Goal: Information Seeking & Learning: Learn about a topic

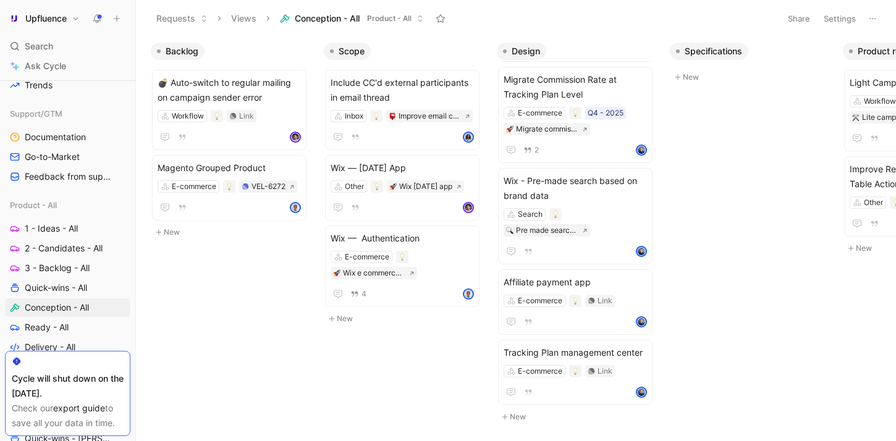
scroll to position [362, 0]
click at [412, 276] on icon at bounding box center [412, 274] width 6 height 6
click at [93, 20] on icon at bounding box center [97, 19] width 10 height 10
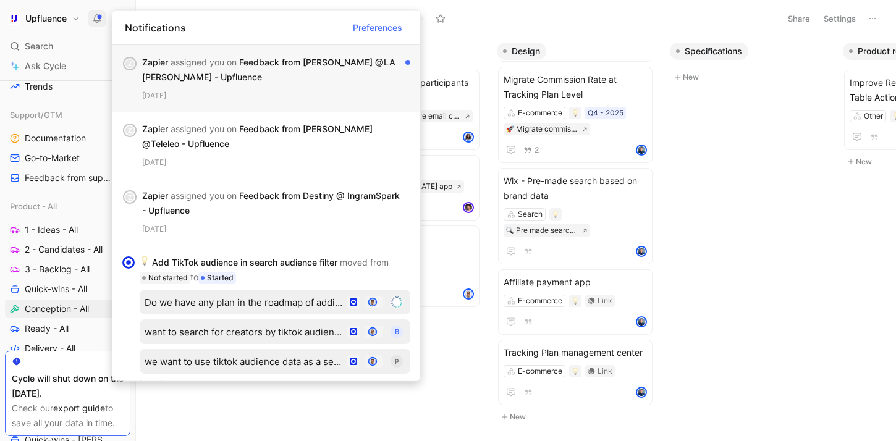
click at [265, 90] on div "3 days ago" at bounding box center [276, 96] width 268 height 12
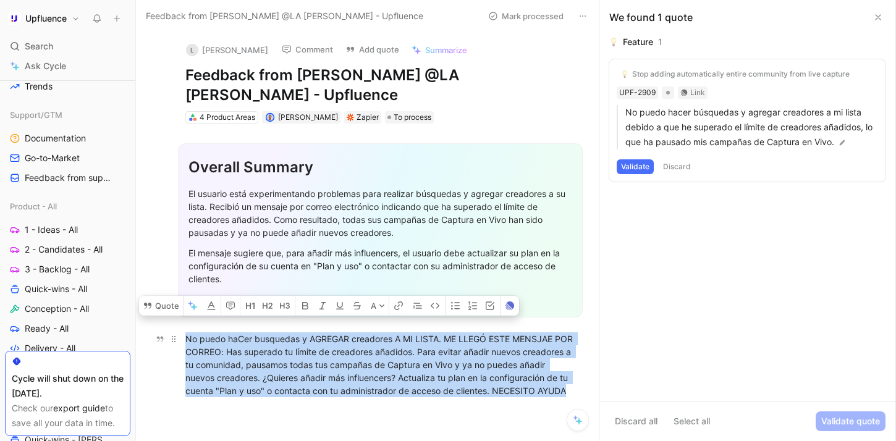
drag, startPoint x: 312, startPoint y: 378, endPoint x: 186, endPoint y: 313, distance: 141.8
click at [186, 333] on div "No puedo haCer busquedas y AGREGAR creadores A MI LISTA. ME LLEGÓ ESTE MENSJAE …" at bounding box center [380, 365] width 390 height 65
copy div "No puedo haCer busquedas y AGREGAR creadores A MI LISTA. ME LLEGÓ ESTE MENSJAE …"
click at [282, 45] on button "Comment" at bounding box center [307, 49] width 62 height 17
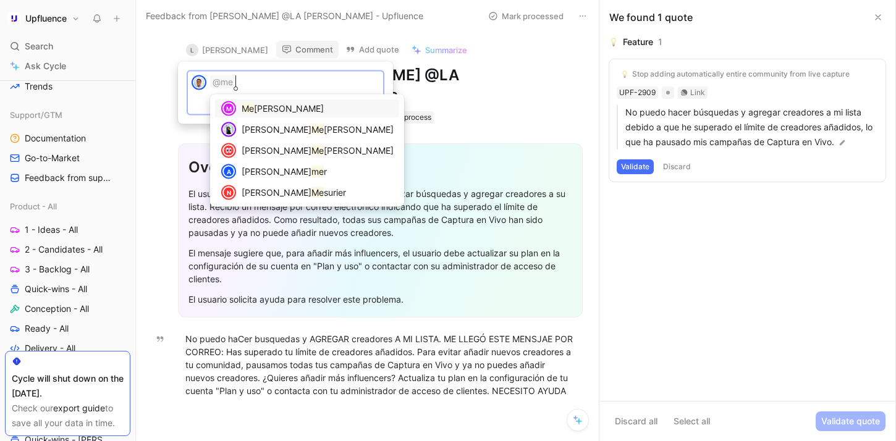
click at [267, 110] on span "ngyuan LI" at bounding box center [289, 108] width 70 height 11
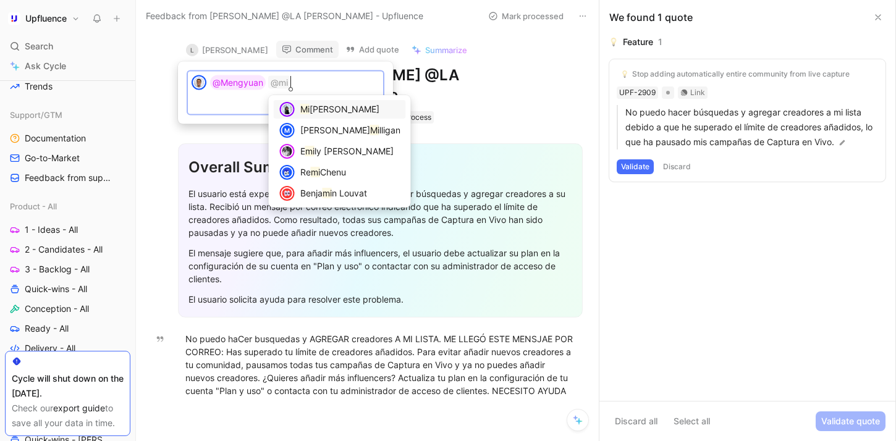
click at [312, 109] on span "chelle Meleck" at bounding box center [345, 109] width 70 height 11
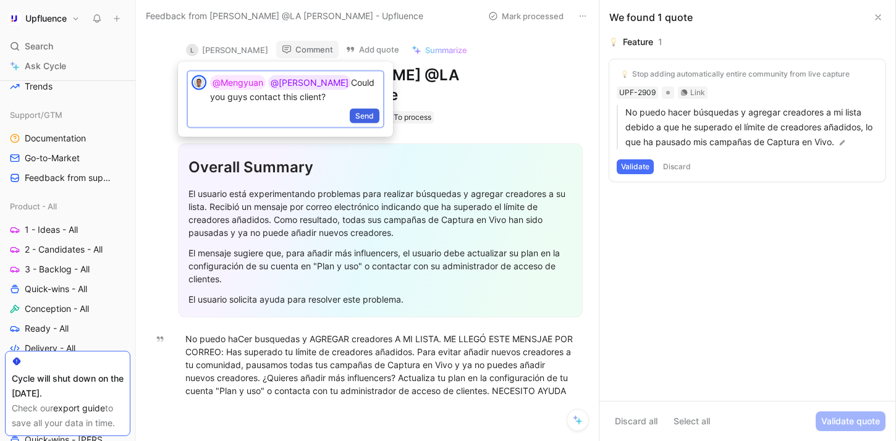
click at [363, 116] on span "Send" at bounding box center [364, 116] width 19 height 12
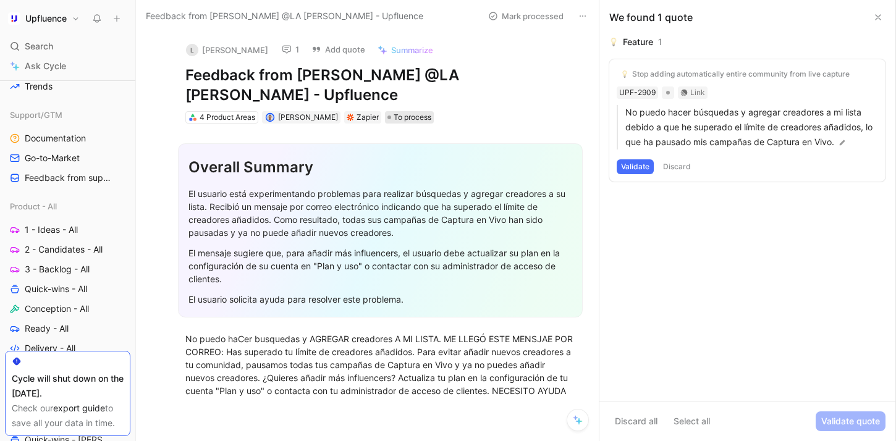
click at [411, 111] on span "To process" at bounding box center [413, 117] width 38 height 12
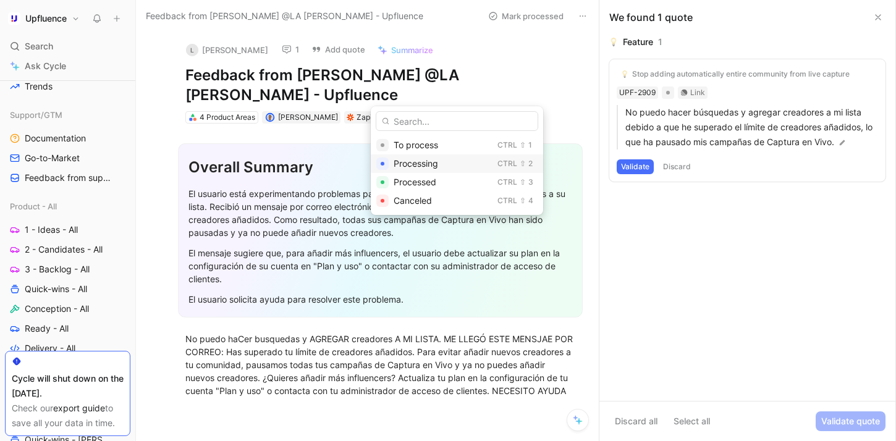
click at [428, 164] on span "Processing" at bounding box center [416, 163] width 45 height 11
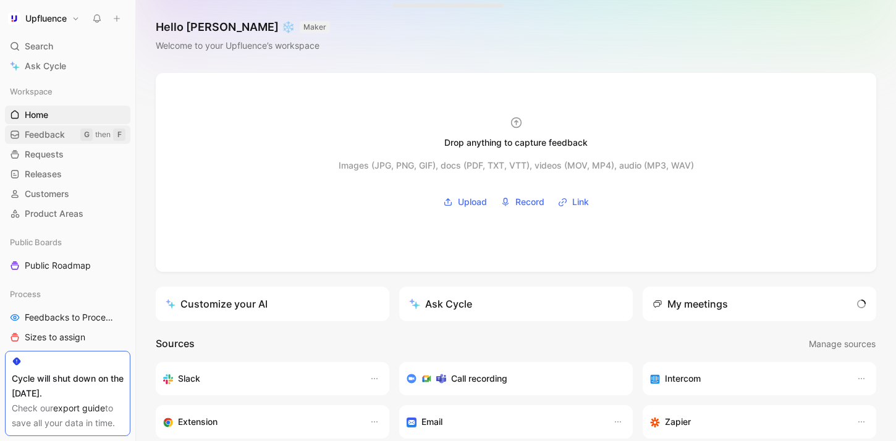
click at [58, 132] on span "Feedback" at bounding box center [45, 135] width 40 height 12
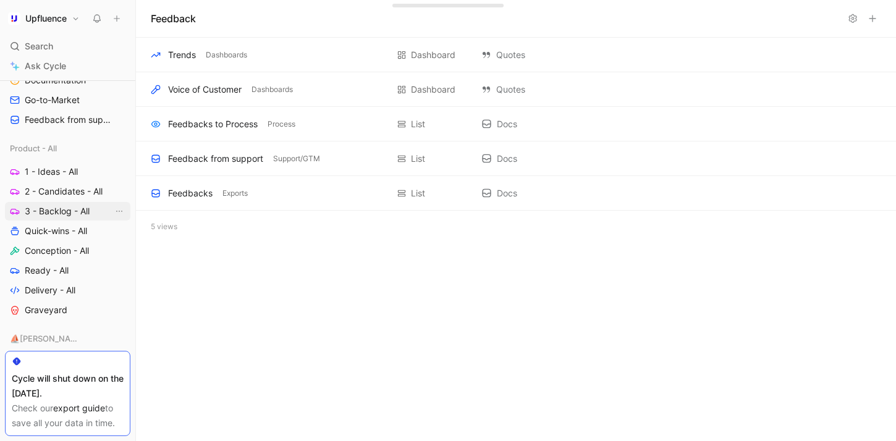
scroll to position [421, 0]
click at [54, 250] on span "Conception - All" at bounding box center [57, 250] width 64 height 12
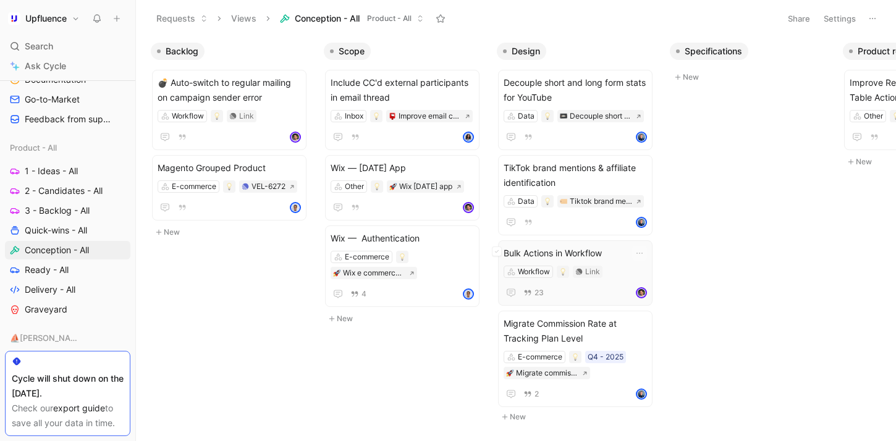
scroll to position [0, 30]
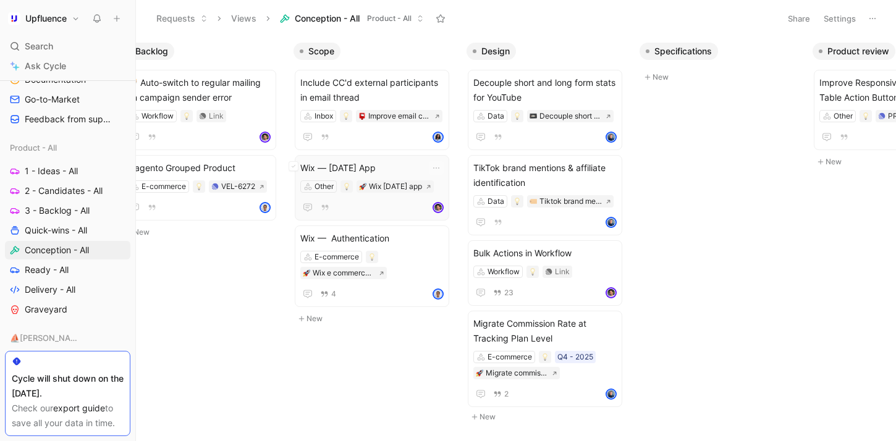
click at [407, 184] on div "Other Wix wednesday app" at bounding box center [371, 186] width 143 height 12
click at [382, 276] on icon at bounding box center [382, 274] width 6 height 6
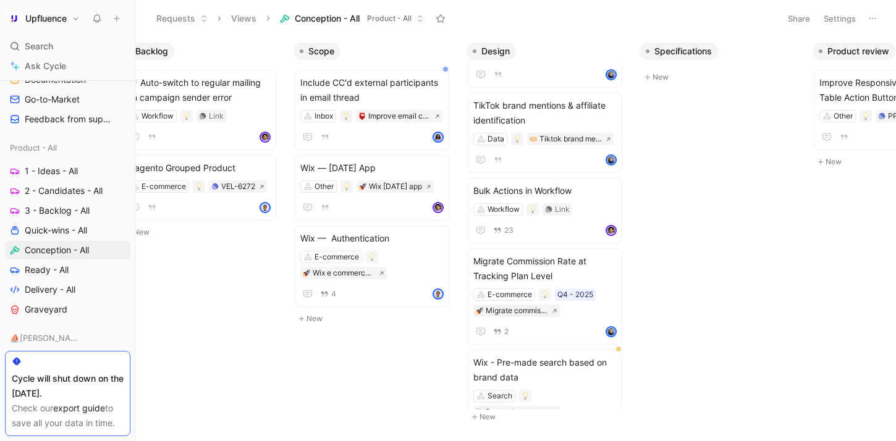
scroll to position [193, 0]
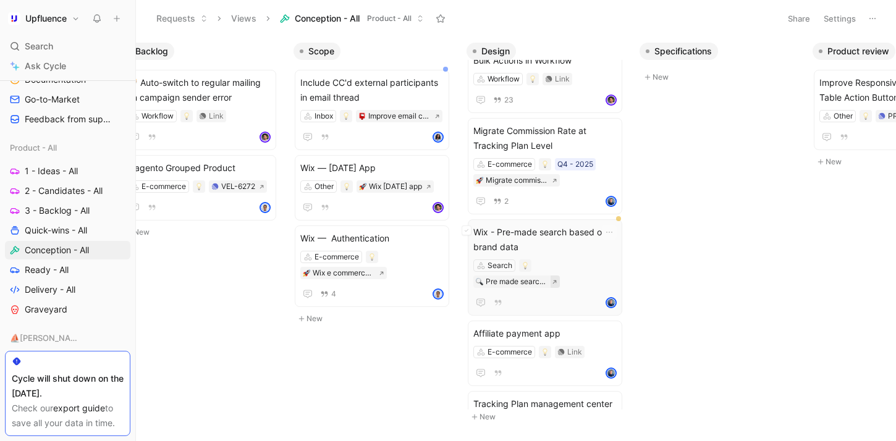
click at [552, 280] on icon at bounding box center [555, 282] width 6 height 6
click at [559, 250] on span "Wix - Pre-made search based on brand data" at bounding box center [544, 240] width 143 height 30
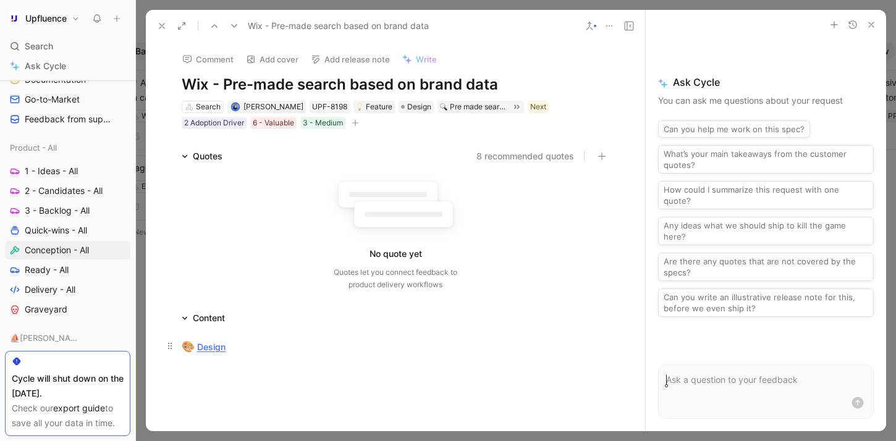
click at [197, 348] on link "Design" at bounding box center [211, 347] width 28 height 11
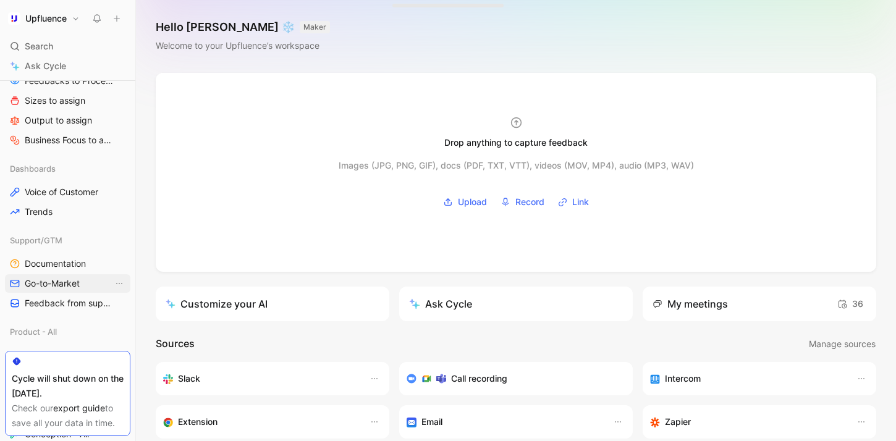
scroll to position [346, 0]
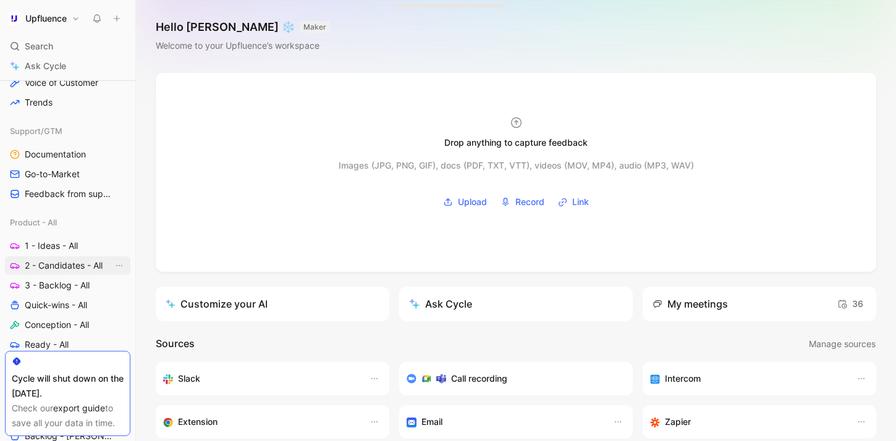
click at [85, 263] on span "2 - Candidates - All" at bounding box center [64, 266] width 78 height 12
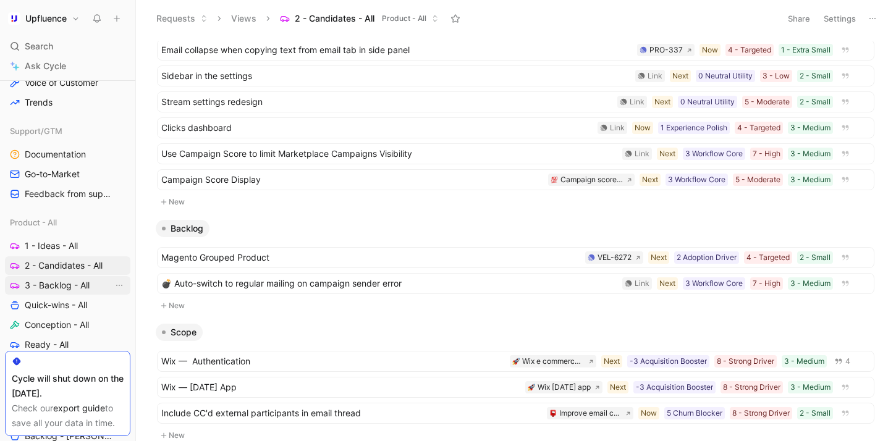
scroll to position [401, 0]
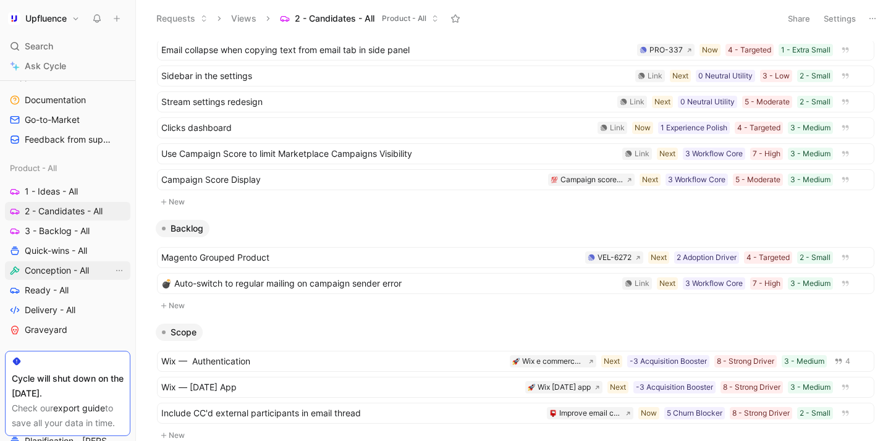
click at [73, 272] on span "Conception - All" at bounding box center [57, 271] width 64 height 12
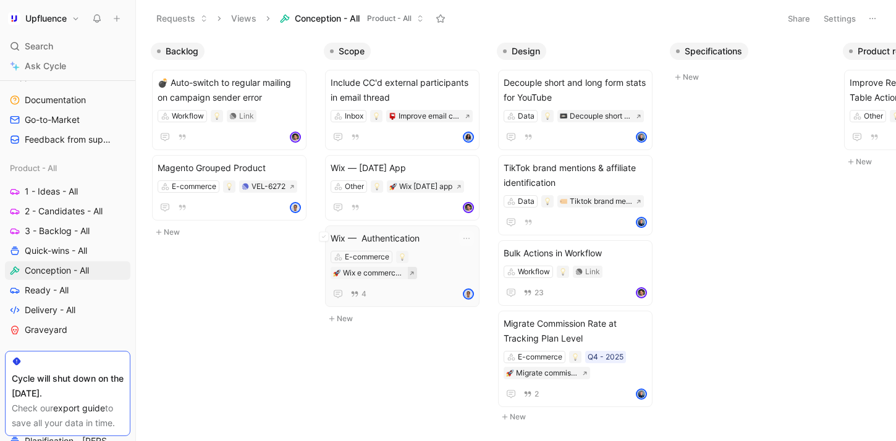
click at [415, 279] on button at bounding box center [412, 273] width 9 height 12
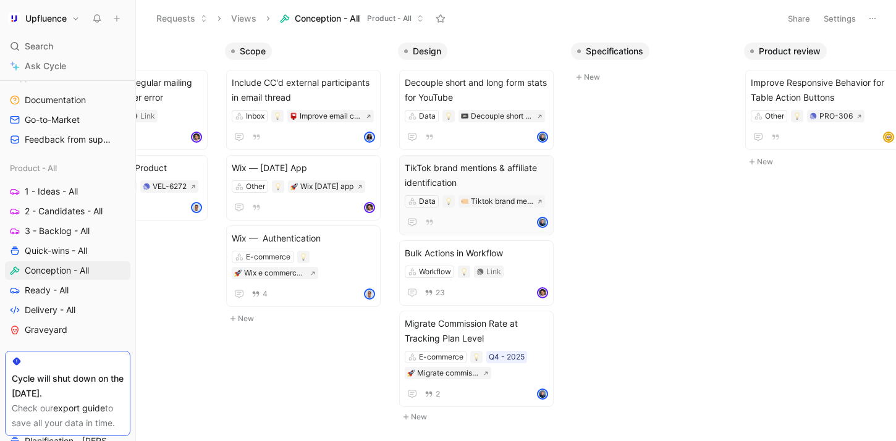
scroll to position [0, 298]
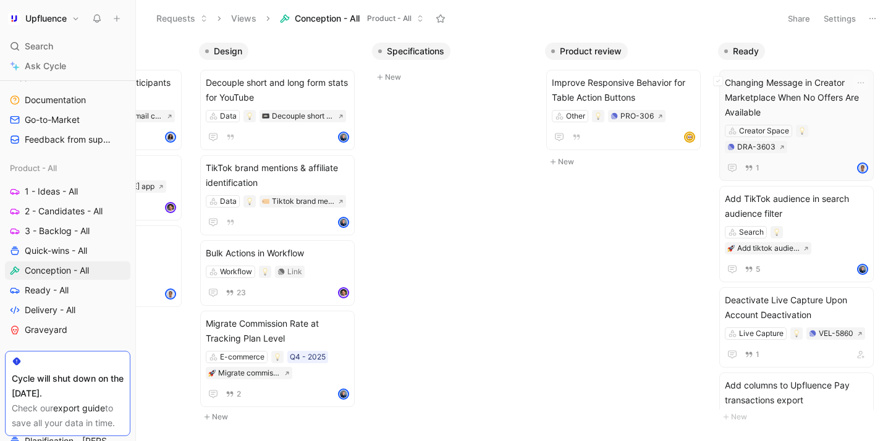
click at [820, 116] on span "Changing Message in Creator Marketplace When No Offers Are Available" at bounding box center [796, 97] width 143 height 45
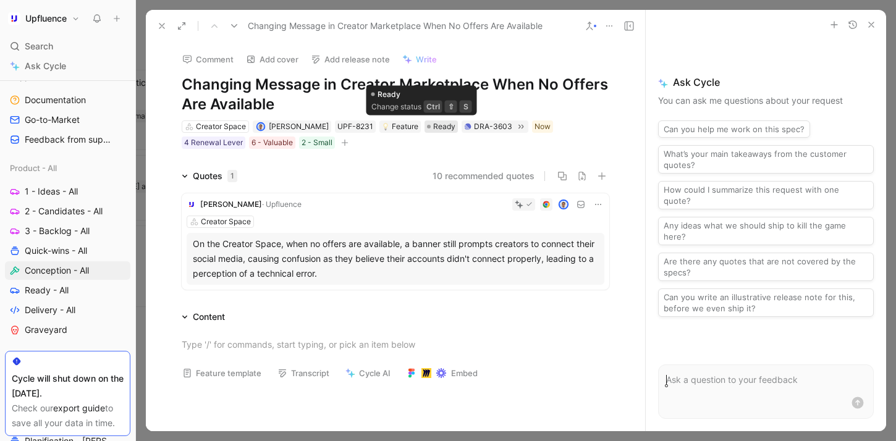
click at [433, 127] on span "Ready" at bounding box center [444, 127] width 22 height 12
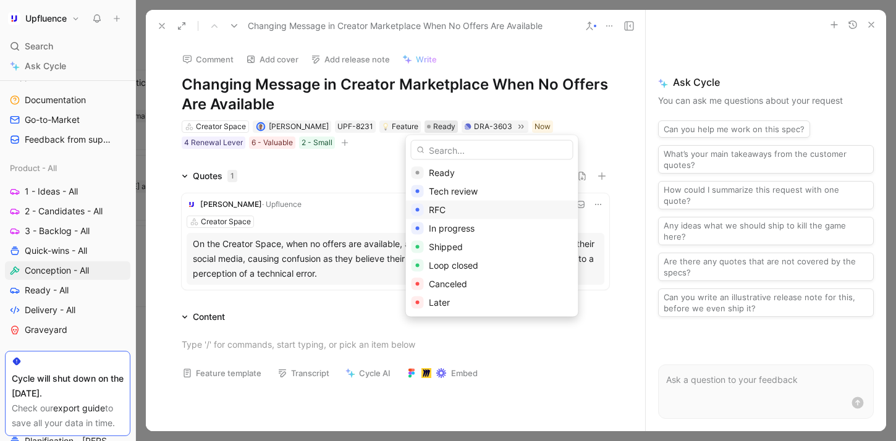
scroll to position [137, 0]
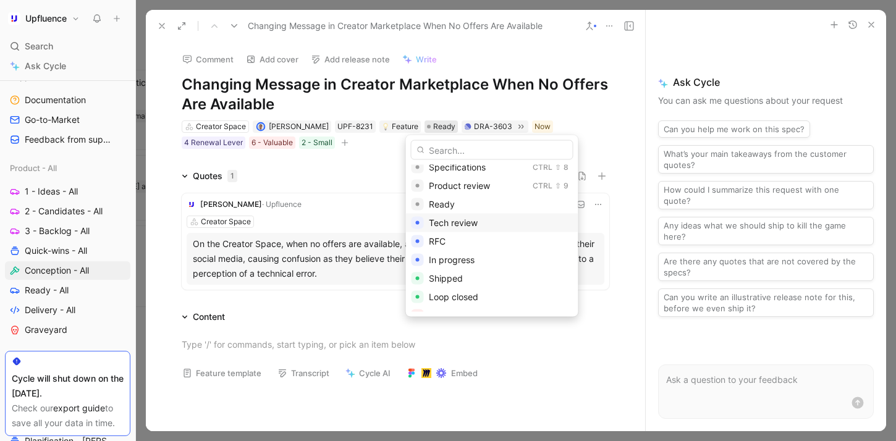
click at [463, 220] on span "Tech review" at bounding box center [453, 223] width 49 height 11
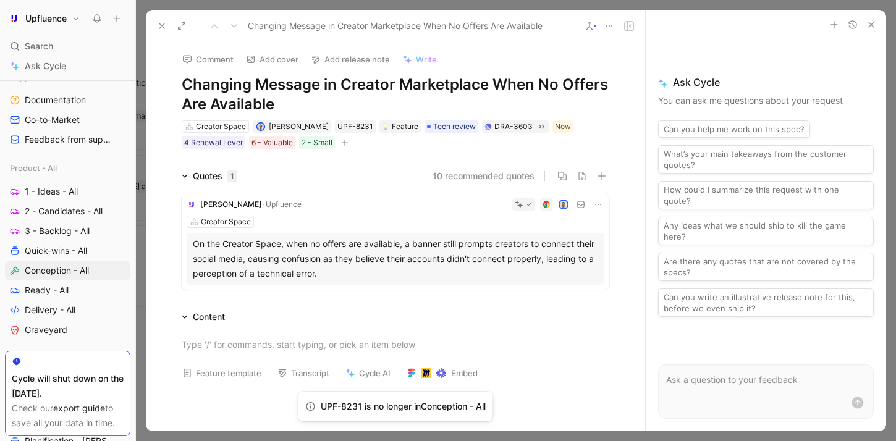
click at [158, 22] on icon at bounding box center [162, 26] width 10 height 10
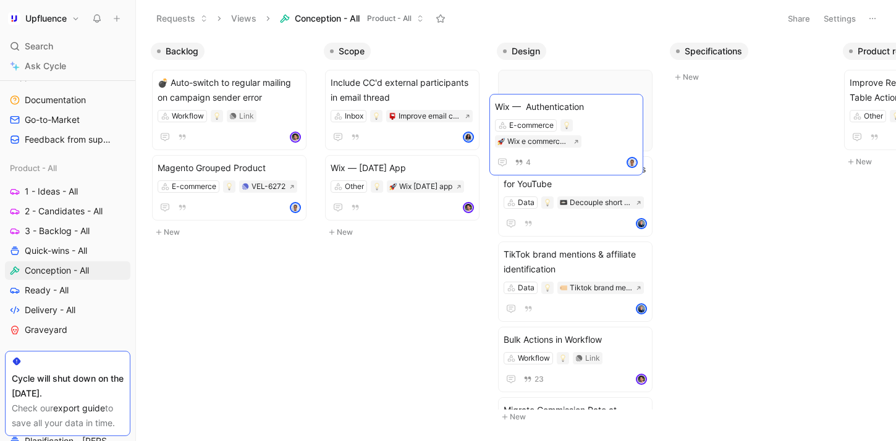
drag, startPoint x: 383, startPoint y: 257, endPoint x: 547, endPoint y: 109, distance: 221.0
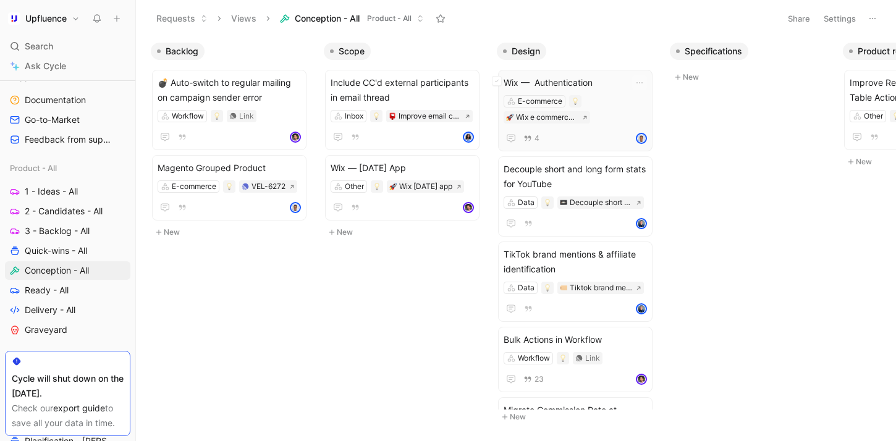
click at [603, 88] on span "Wix — Authentication" at bounding box center [575, 82] width 143 height 15
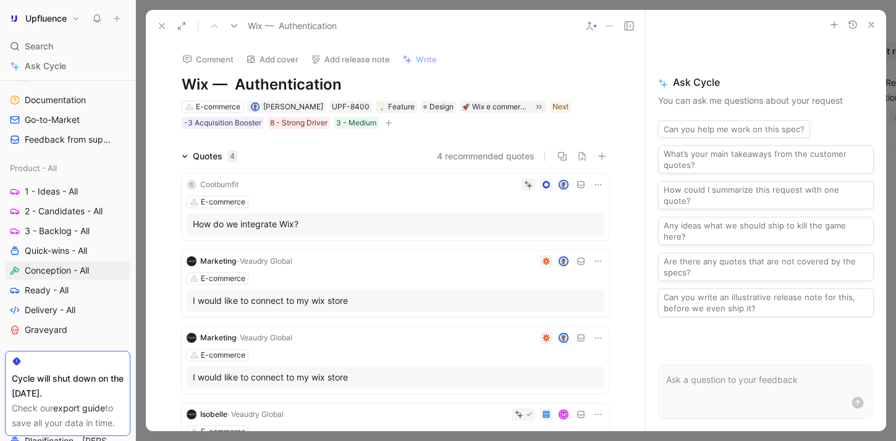
click at [321, 157] on div "4 recommended quotes" at bounding box center [428, 156] width 362 height 15
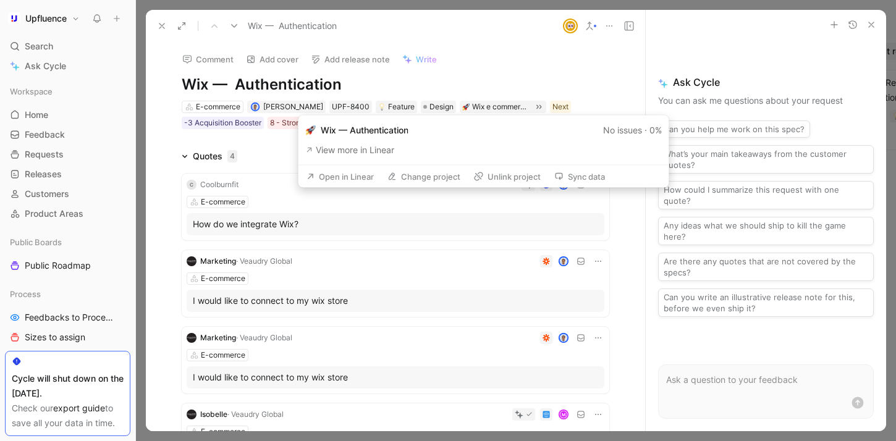
click at [350, 181] on button "Open in Linear" at bounding box center [340, 176] width 79 height 17
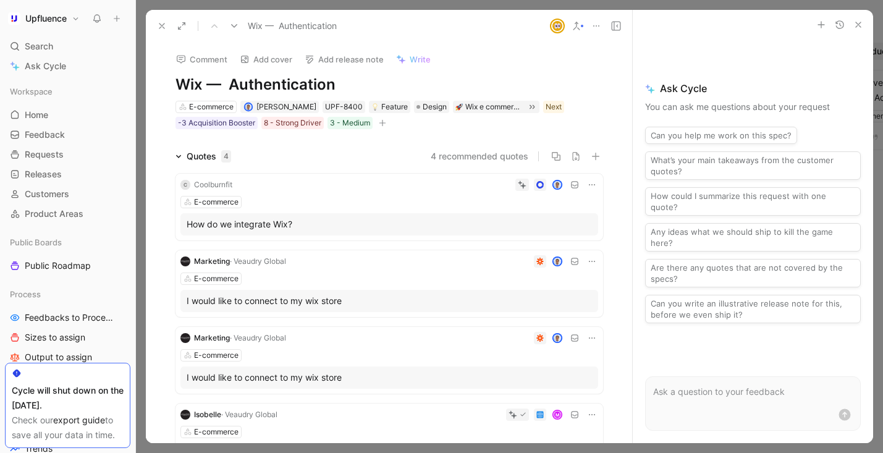
click at [156, 20] on button at bounding box center [161, 25] width 17 height 17
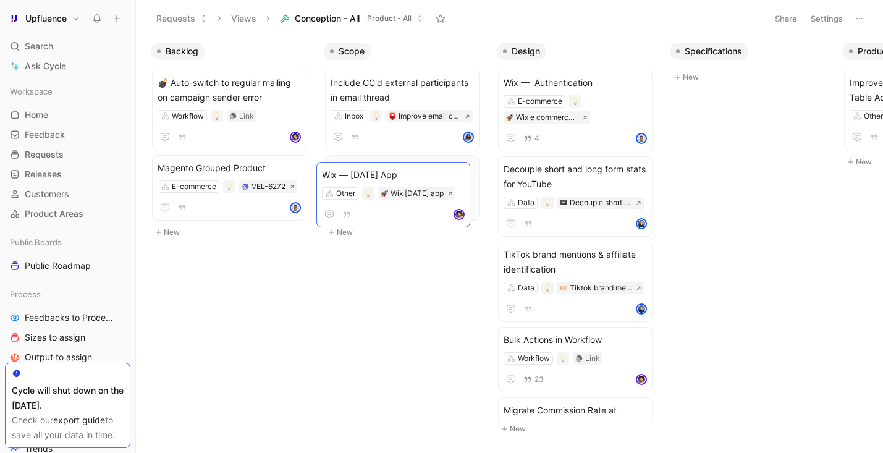
drag, startPoint x: 420, startPoint y: 179, endPoint x: 405, endPoint y: 188, distance: 16.6
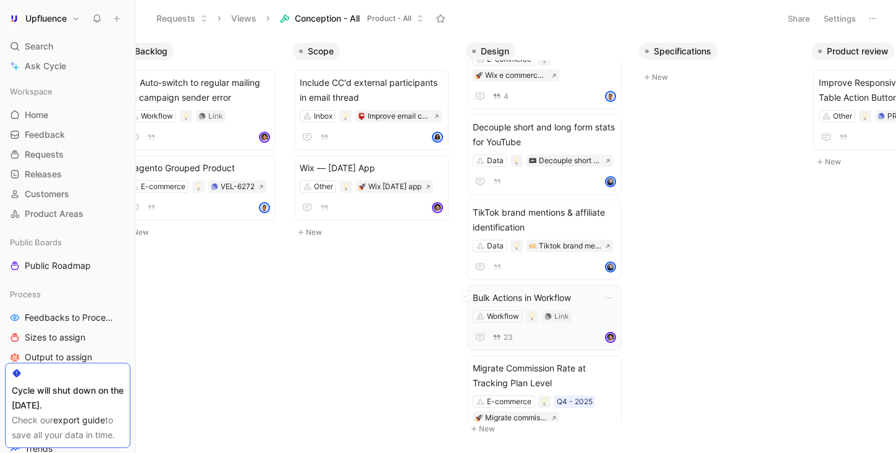
scroll to position [41, 0]
click at [605, 158] on button at bounding box center [608, 161] width 9 height 12
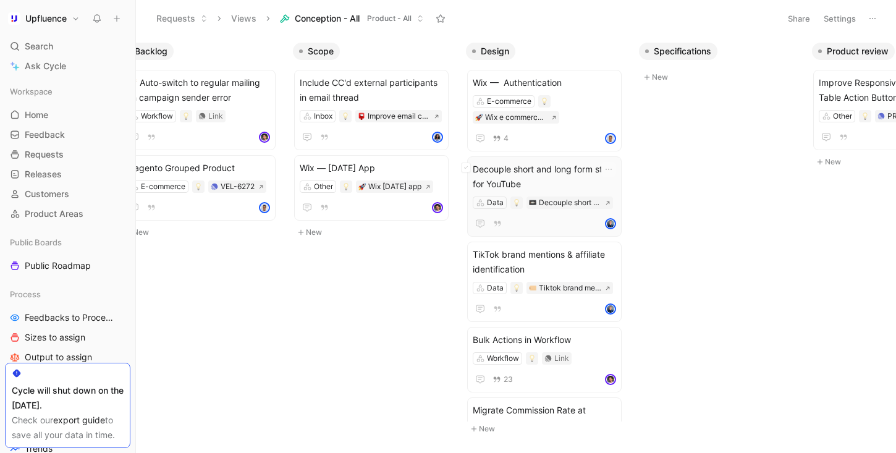
click at [551, 180] on span "Decouple short and long form stats for YouTube" at bounding box center [544, 177] width 143 height 30
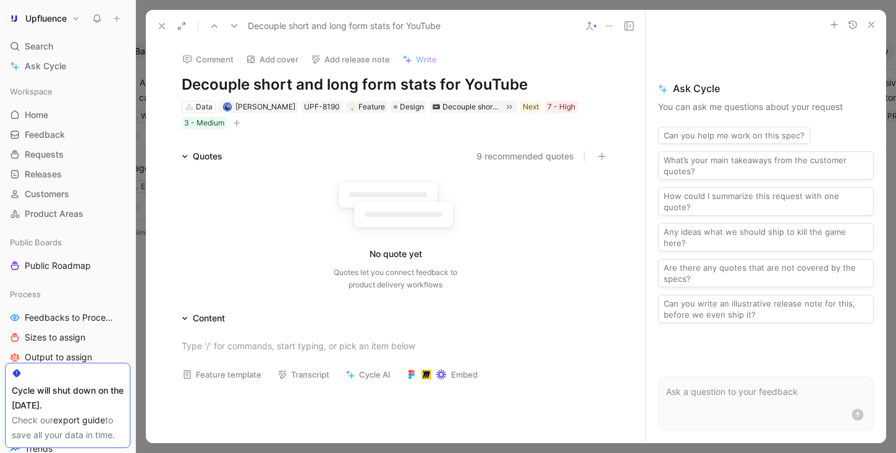
click at [163, 24] on icon at bounding box center [162, 26] width 10 height 10
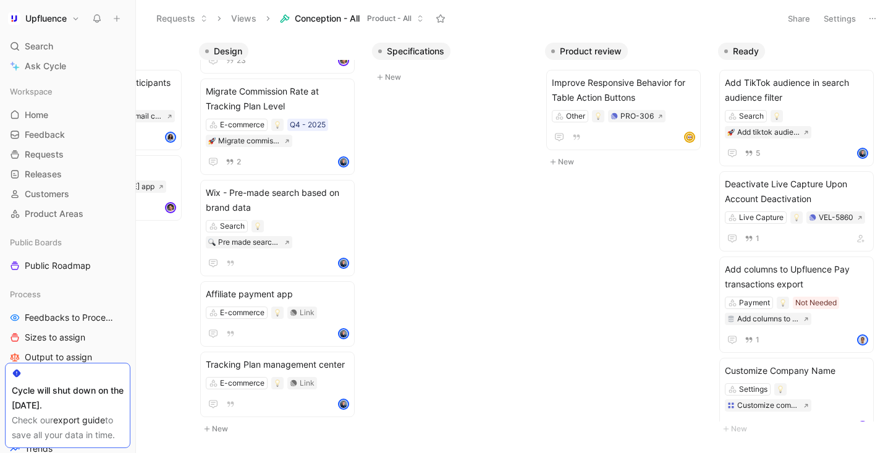
scroll to position [240, 0]
